Goal: Book appointment/travel/reservation

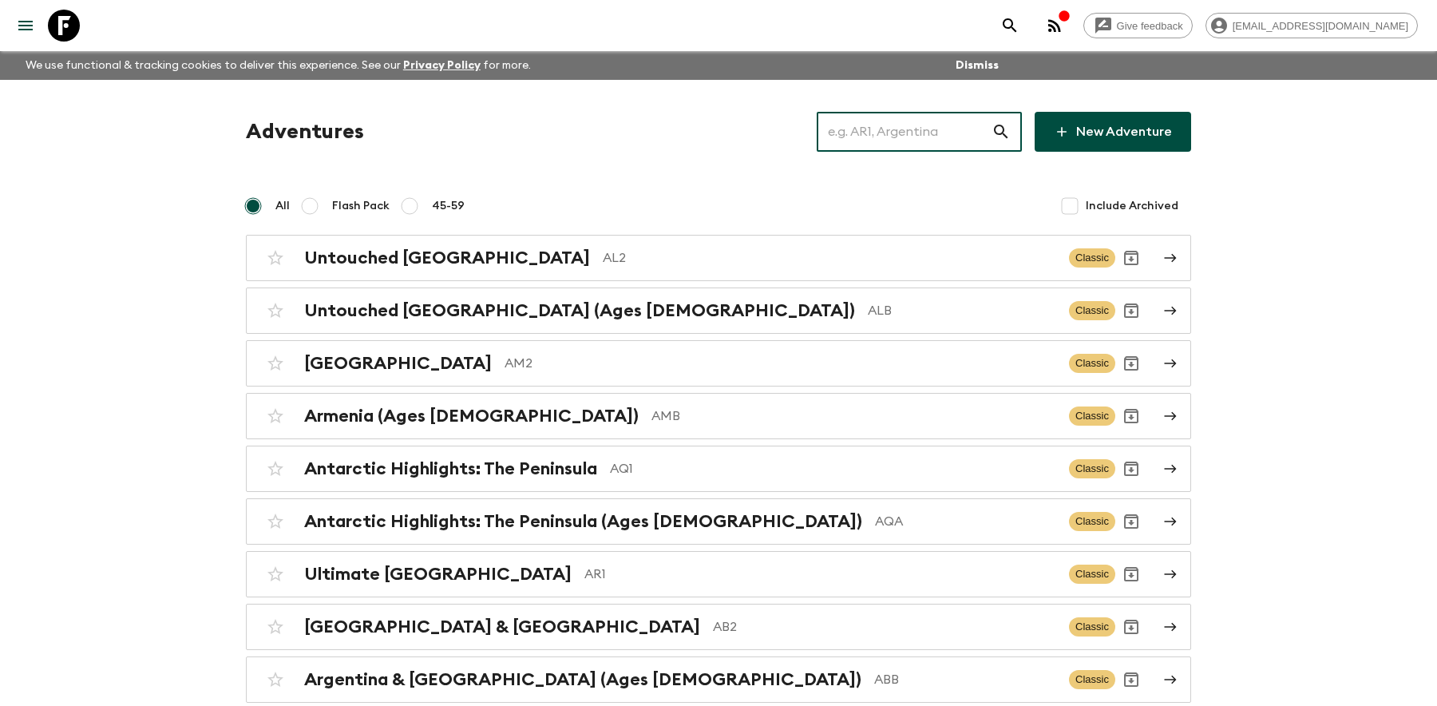
click at [883, 125] on input "text" at bounding box center [903, 131] width 175 height 45
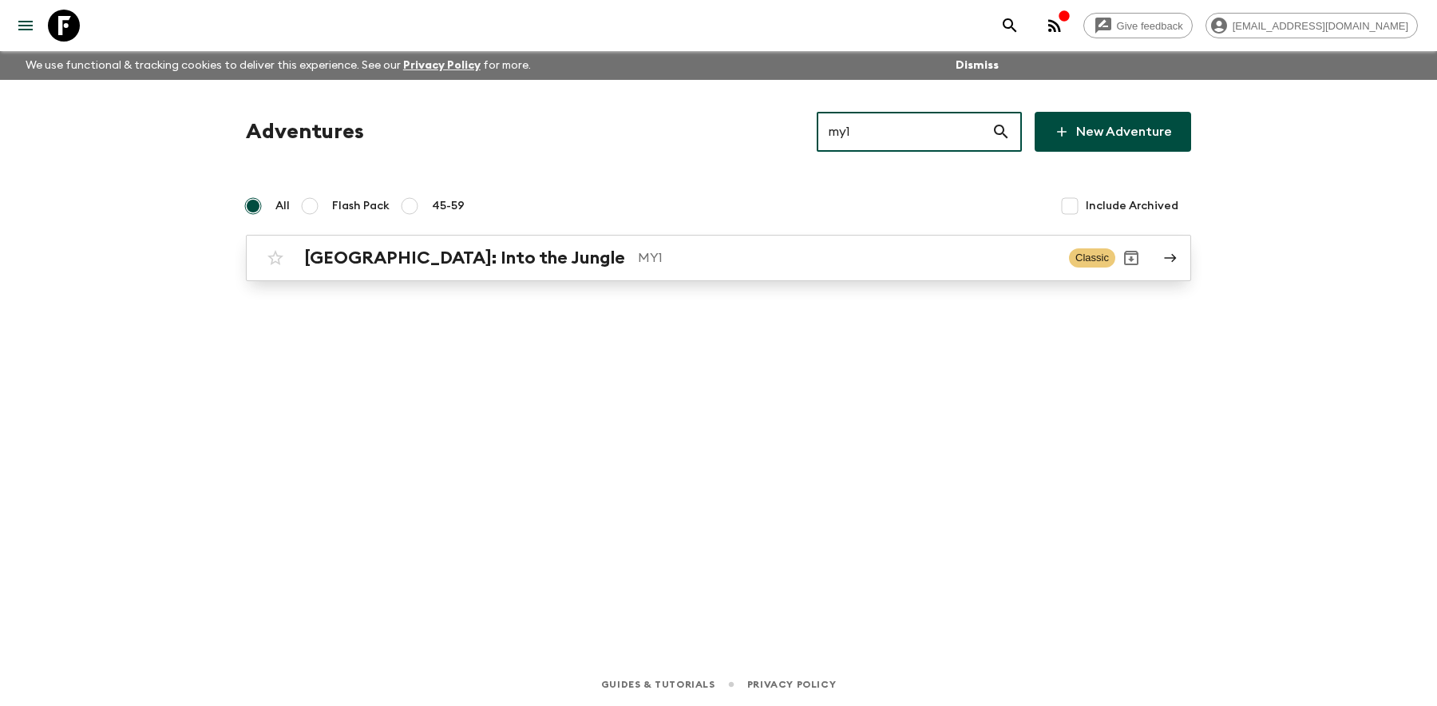
type input "my1"
click at [409, 259] on h2 "[GEOGRAPHIC_DATA]: Into the Jungle" at bounding box center [464, 257] width 321 height 21
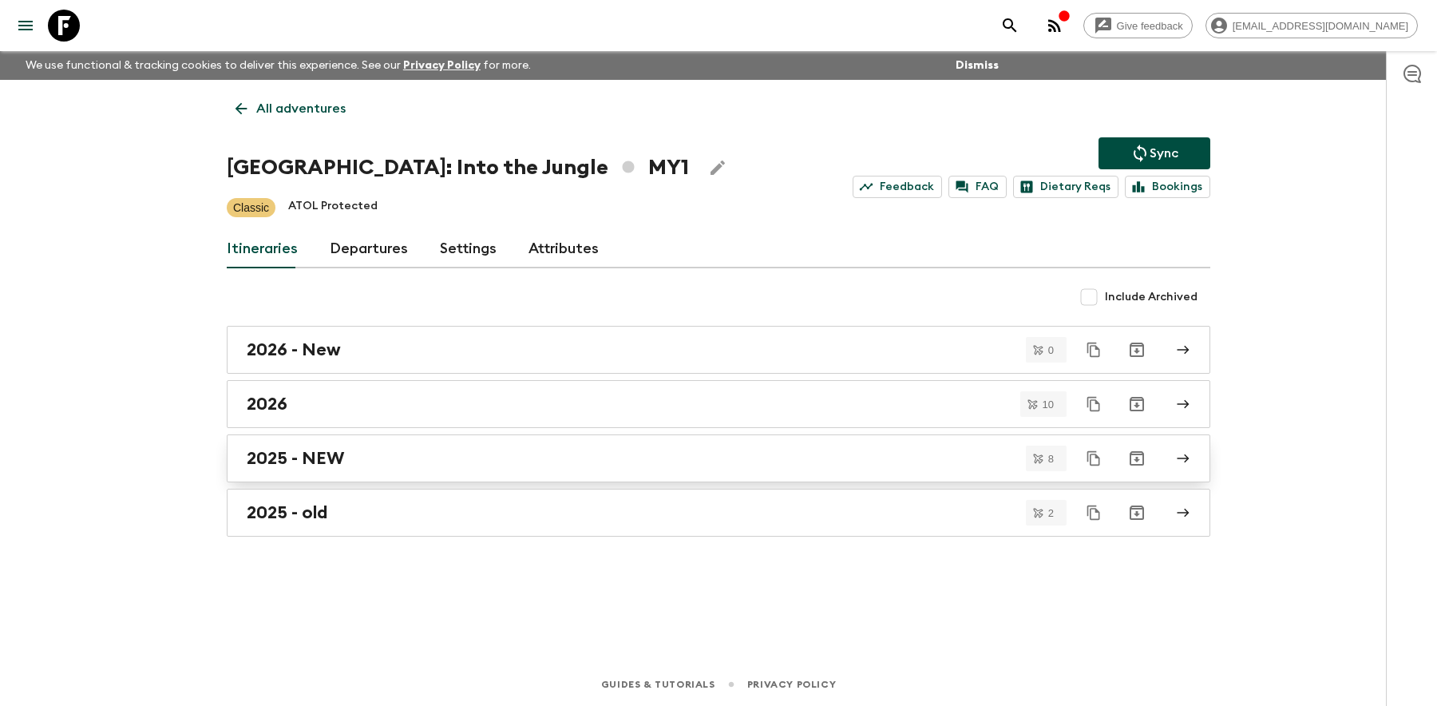
click at [370, 455] on div "2025 - NEW" at bounding box center [703, 458] width 913 height 21
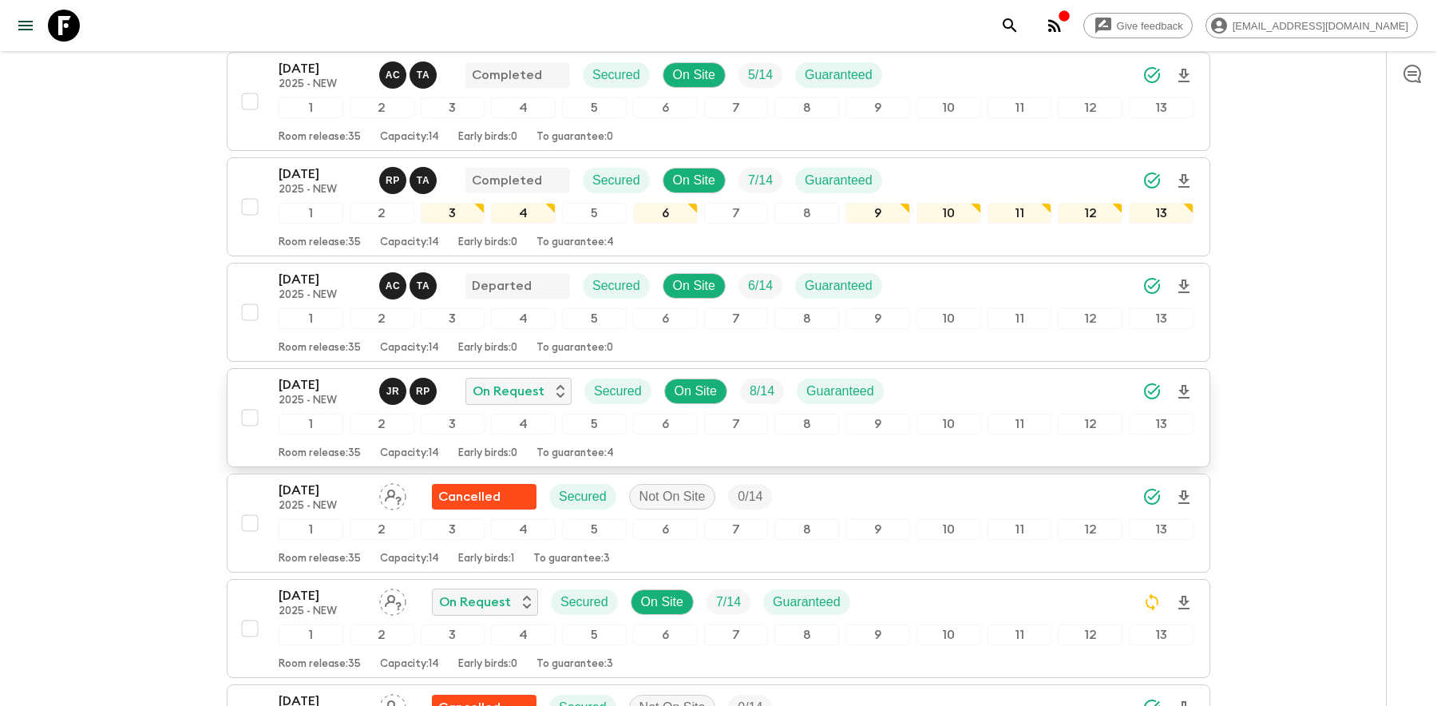
scroll to position [293, 0]
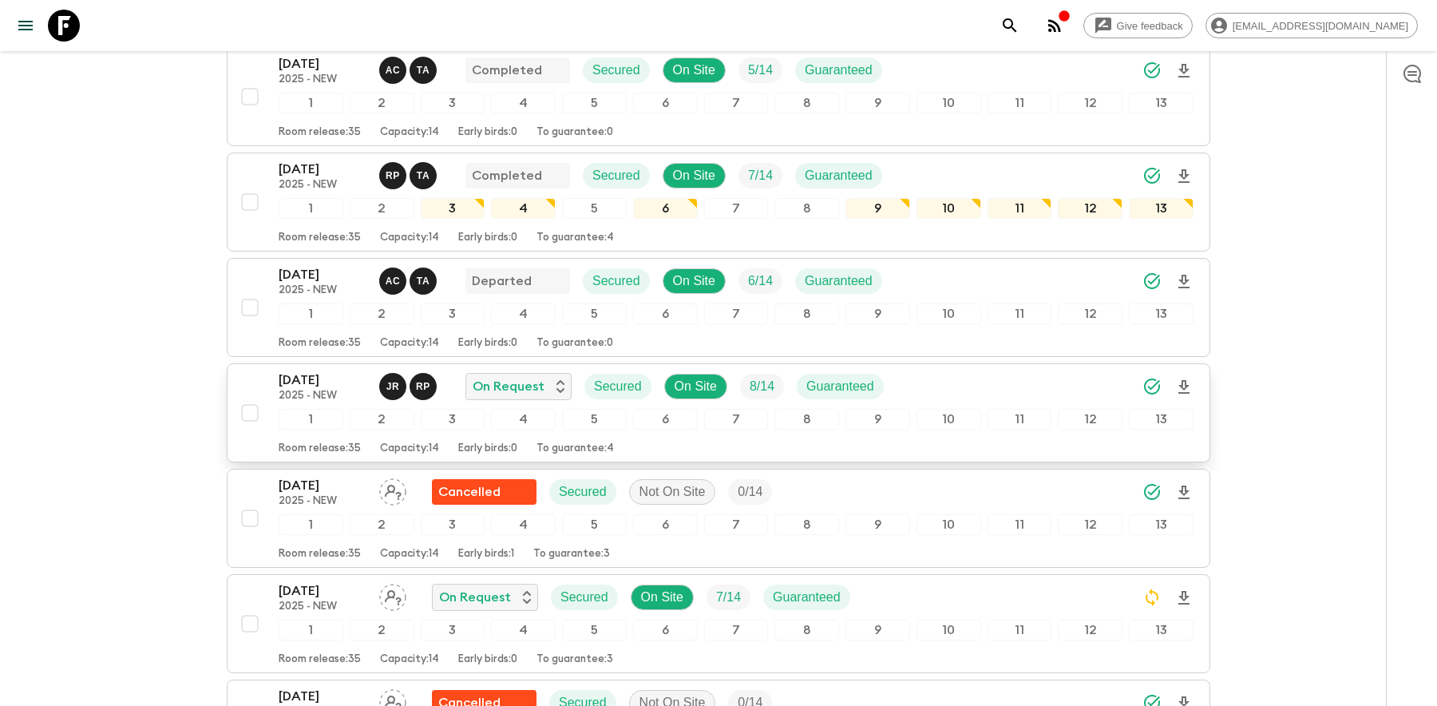
click at [308, 374] on p "[DATE]" at bounding box center [323, 379] width 88 height 19
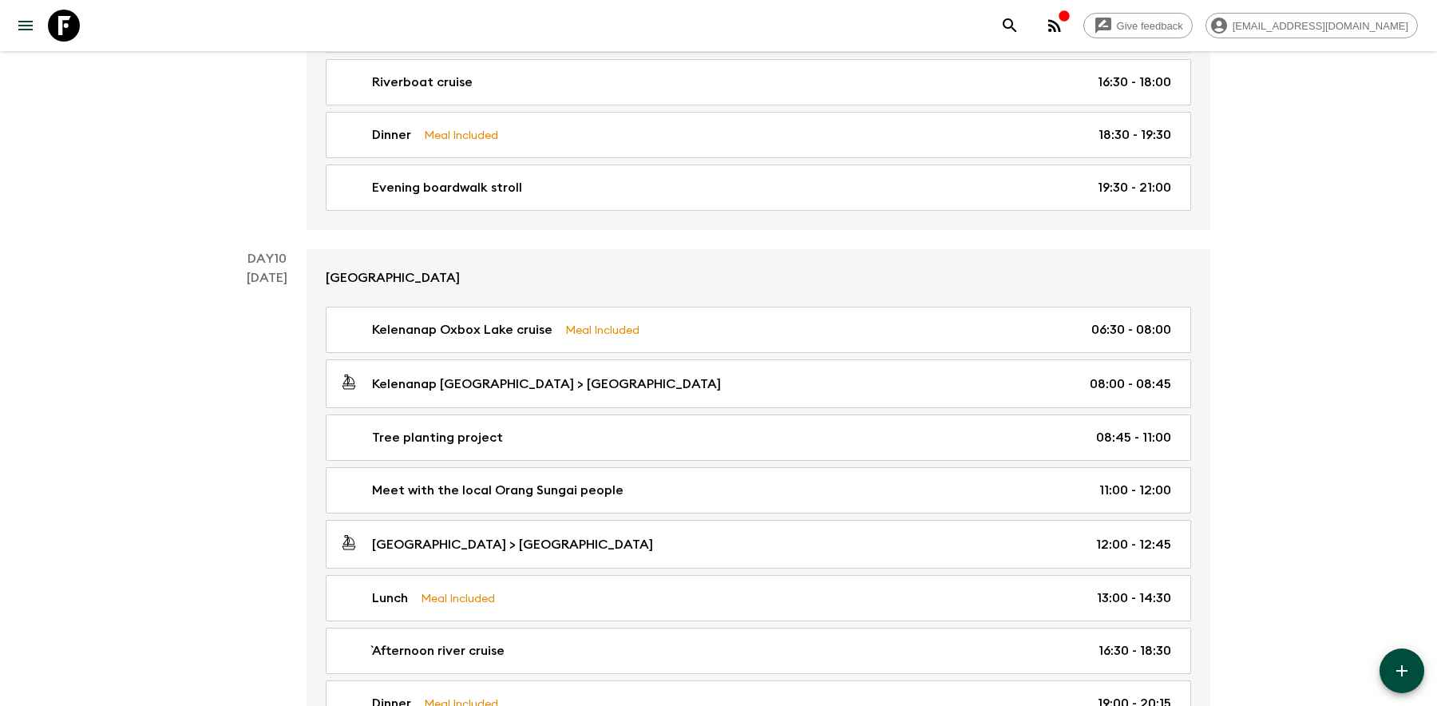
scroll to position [4618, 0]
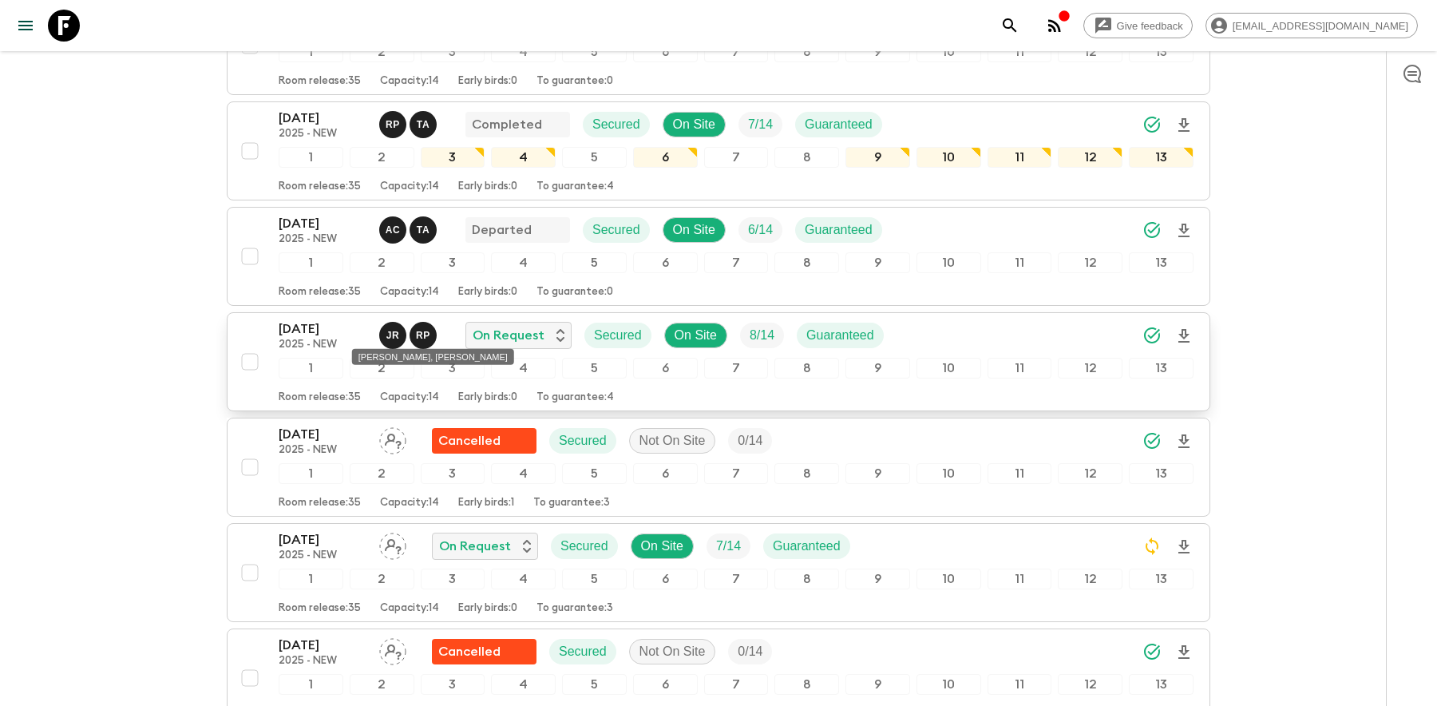
scroll to position [347, 0]
